Goal: Information Seeking & Learning: Check status

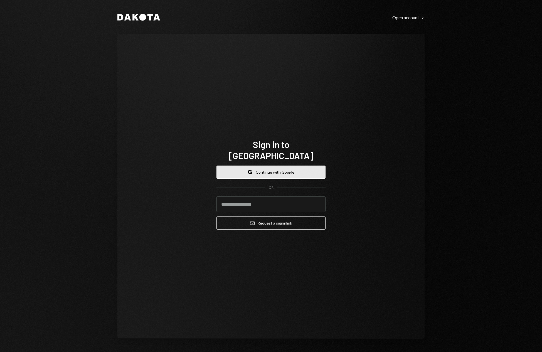
click at [287, 167] on button "Google Continue with Google" at bounding box center [271, 172] width 109 height 13
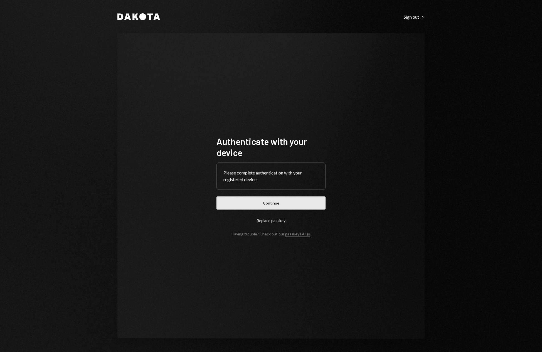
click at [291, 201] on button "Continue" at bounding box center [271, 202] width 109 height 13
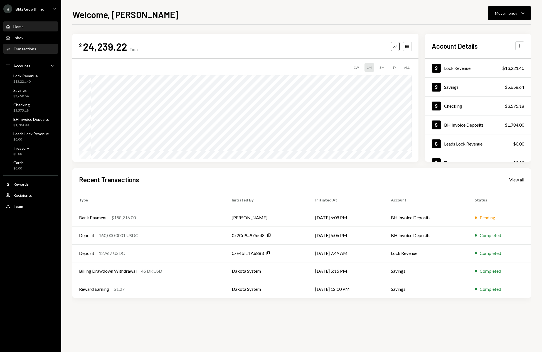
click at [35, 44] on div "Activities Transactions" at bounding box center [31, 48] width 50 height 9
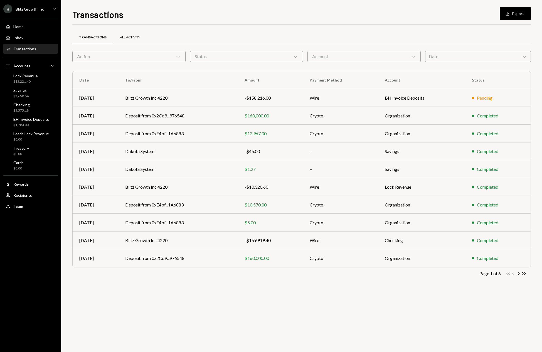
click at [124, 36] on div "All Activity" at bounding box center [130, 37] width 20 height 5
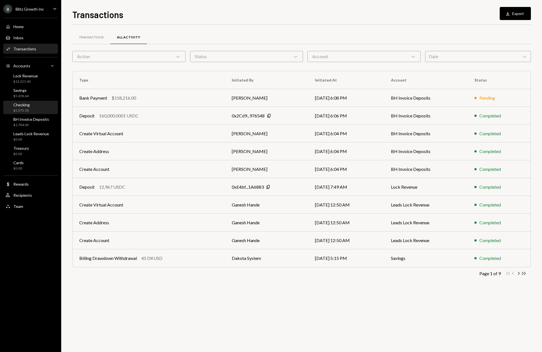
click at [32, 109] on div "Checking $3,575.18" at bounding box center [31, 107] width 50 height 11
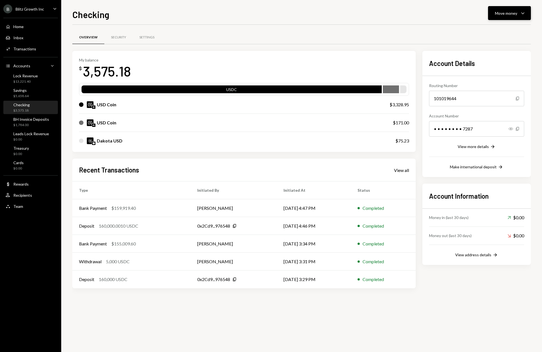
click at [524, 14] on icon "Caret Down" at bounding box center [523, 13] width 7 height 7
click at [202, 126] on div "USD Coin" at bounding box center [230, 122] width 303 height 7
click at [96, 123] on div "USD Coin" at bounding box center [230, 122] width 303 height 7
click at [146, 40] on div "Settings" at bounding box center [147, 37] width 28 height 13
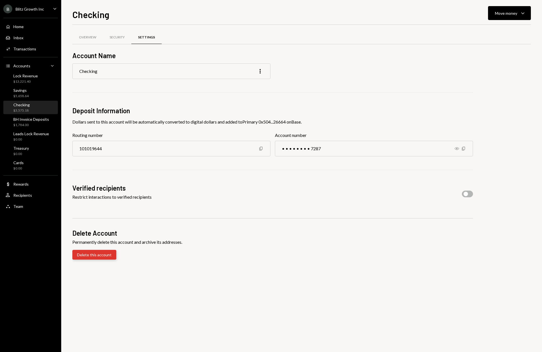
click at [102, 257] on button "Delete this account" at bounding box center [94, 255] width 44 height 10
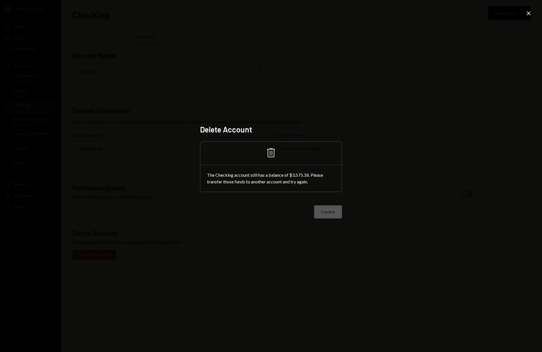
click at [500, 37] on div "Delete Account Trash The Checking account still has a balance of $3,575.18. Ple…" at bounding box center [271, 176] width 542 height 352
click at [531, 14] on icon "Close" at bounding box center [528, 13] width 7 height 7
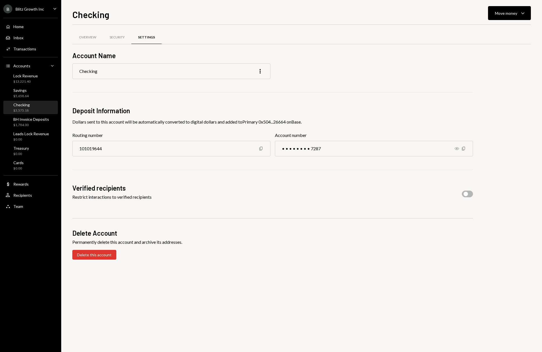
click at [42, 105] on div "Checking $3,575.18" at bounding box center [31, 107] width 50 height 11
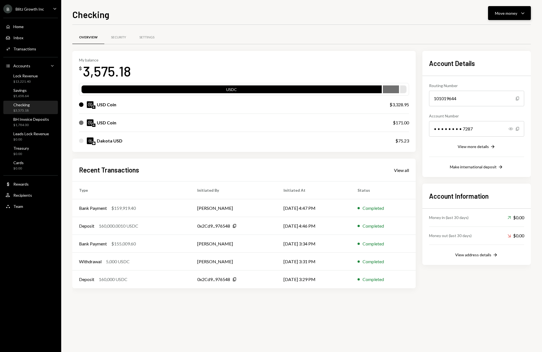
click at [524, 13] on icon "Caret Down" at bounding box center [523, 13] width 7 height 7
click at [498, 72] on div "Swap stablecoins" at bounding box center [505, 72] width 41 height 6
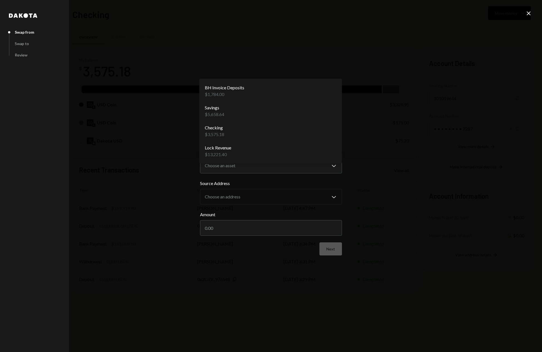
click at [330, 132] on body "B Blitz Growth Inc Caret Down Home Home Inbox Inbox Activities Transactions Acc…" at bounding box center [271, 176] width 542 height 352
click at [447, 129] on div "**********" at bounding box center [271, 176] width 542 height 352
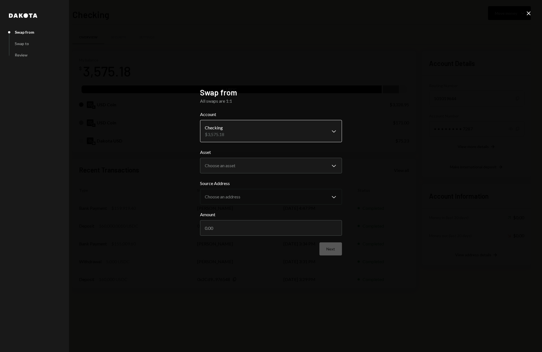
click at [298, 134] on body "B Blitz Growth Inc Caret Down Home Home Inbox Inbox Activities Transactions Acc…" at bounding box center [271, 176] width 542 height 352
click at [333, 166] on body "B Blitz Growth Inc Caret Down Home Home Inbox Inbox Activities Transactions Acc…" at bounding box center [271, 176] width 542 height 352
select select "*****"
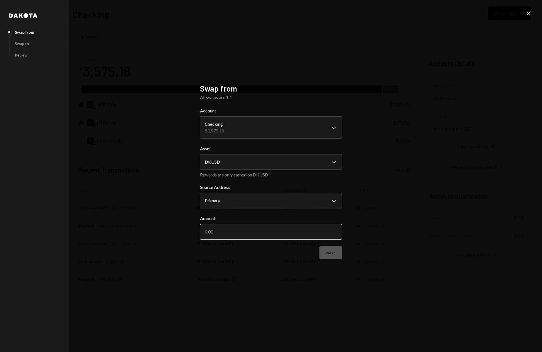
click at [256, 233] on input "Amount" at bounding box center [271, 232] width 142 height 16
type input "80"
click at [246, 250] on div "Next" at bounding box center [271, 252] width 142 height 13
click at [525, 14] on div "**********" at bounding box center [271, 176] width 542 height 352
click at [528, 13] on icon "Close" at bounding box center [528, 13] width 7 height 7
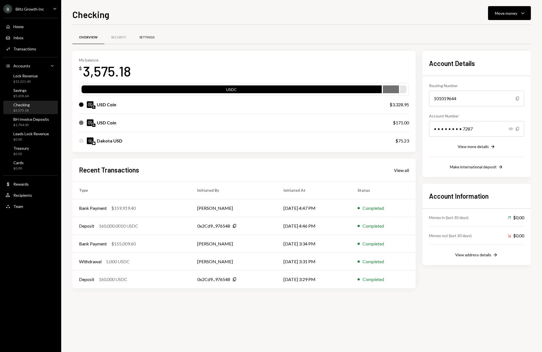
click at [156, 40] on div "Settings" at bounding box center [147, 37] width 28 height 13
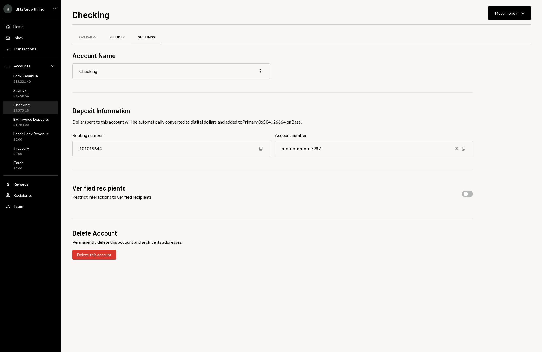
click at [121, 39] on div "Security" at bounding box center [117, 37] width 15 height 5
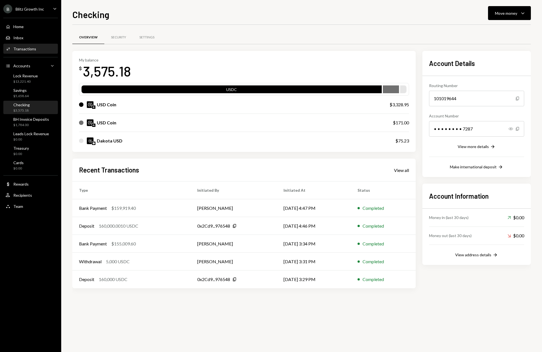
click at [23, 49] on div "Transactions" at bounding box center [24, 48] width 23 height 5
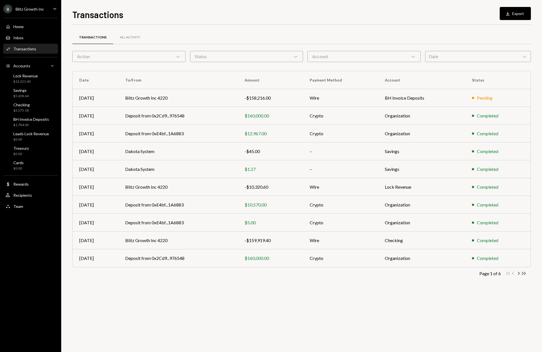
click at [462, 56] on div "Date Chevron Down" at bounding box center [478, 56] width 106 height 11
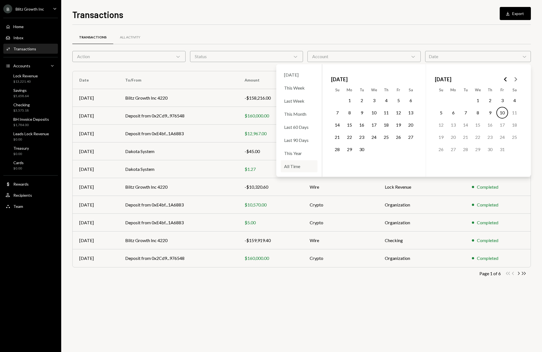
click at [290, 169] on div "All Time" at bounding box center [299, 166] width 37 height 12
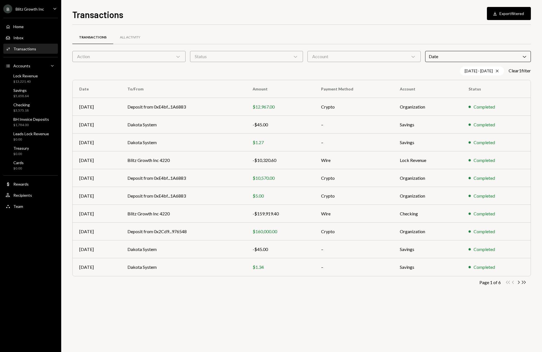
click at [365, 14] on div "Transactions Download Export filtered" at bounding box center [301, 14] width 459 height 12
click at [523, 283] on icon "Double Arrow Right" at bounding box center [523, 282] width 5 height 5
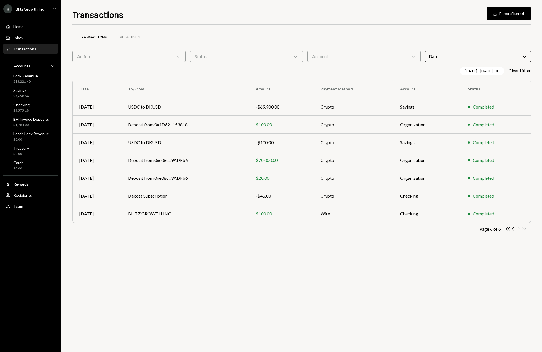
click at [524, 229] on div "Double Arrow Left Chevron Left Chevron Right Double Arrow Right" at bounding box center [515, 228] width 21 height 5
click at [286, 176] on div "$20.00" at bounding box center [281, 178] width 51 height 7
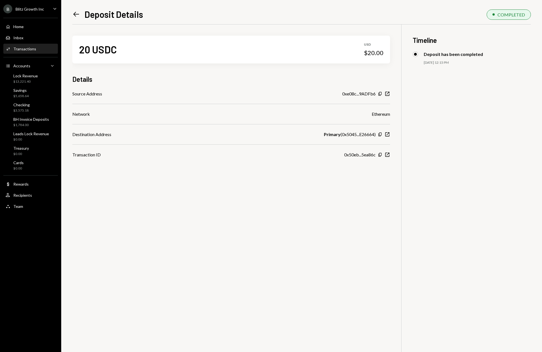
click at [73, 14] on icon "Left Arrow" at bounding box center [76, 14] width 8 height 8
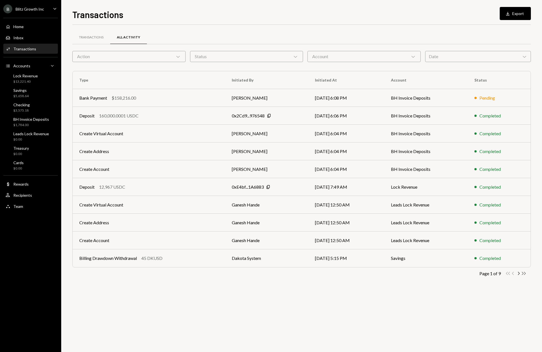
click at [525, 274] on icon "Double Arrow Right" at bounding box center [523, 273] width 5 height 5
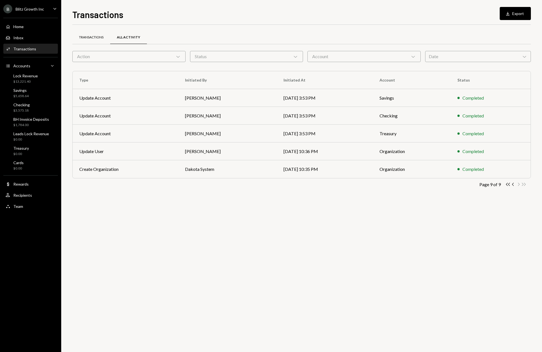
click at [92, 38] on div "Transactions" at bounding box center [91, 37] width 24 height 5
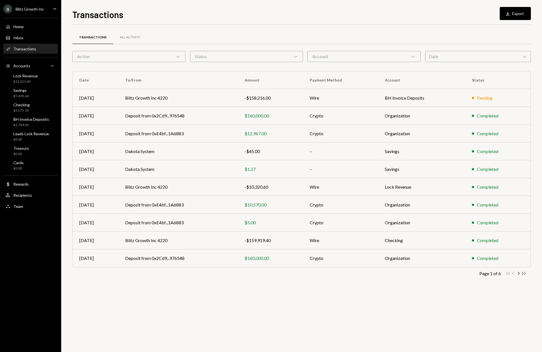
click at [523, 273] on icon "Double Arrow Right" at bounding box center [523, 273] width 5 height 5
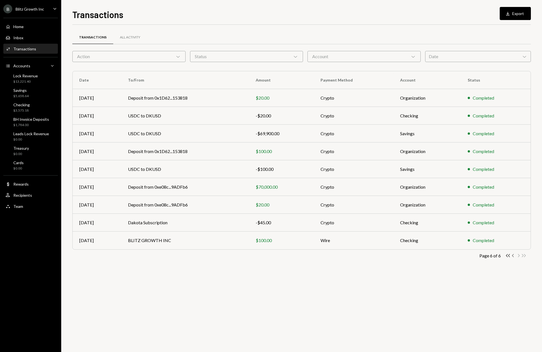
click at [513, 256] on icon "Chevron Left" at bounding box center [513, 255] width 5 height 5
